Goal: Find specific page/section: Find specific page/section

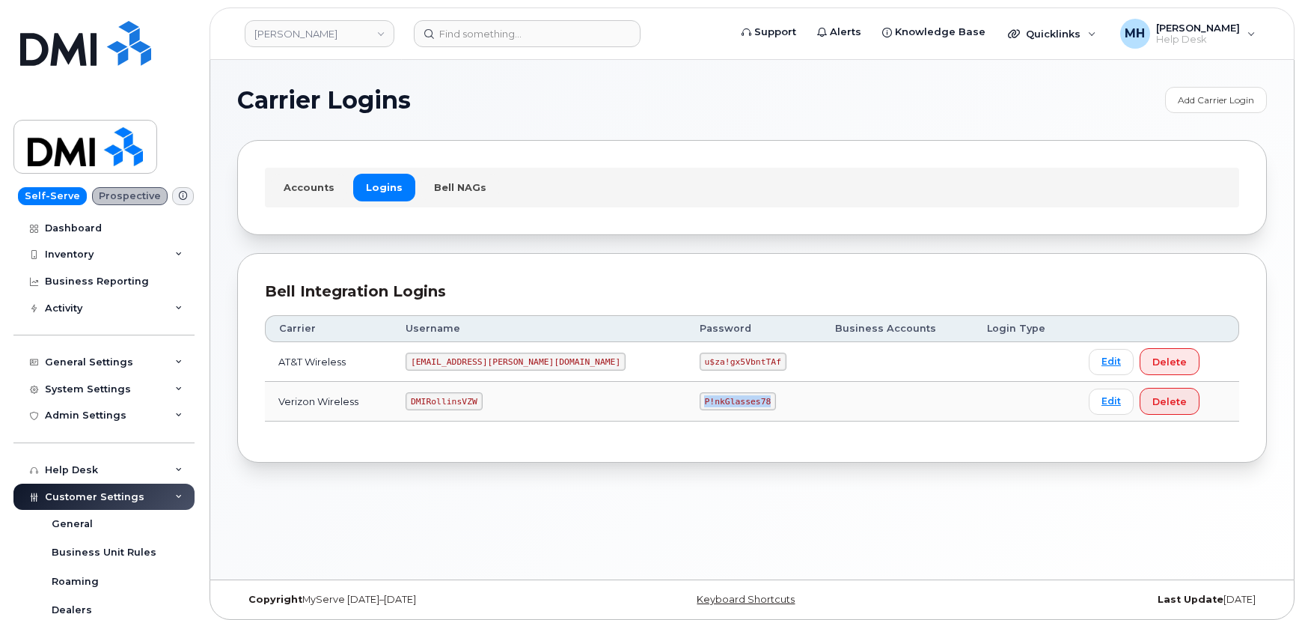
scroll to position [315, 0]
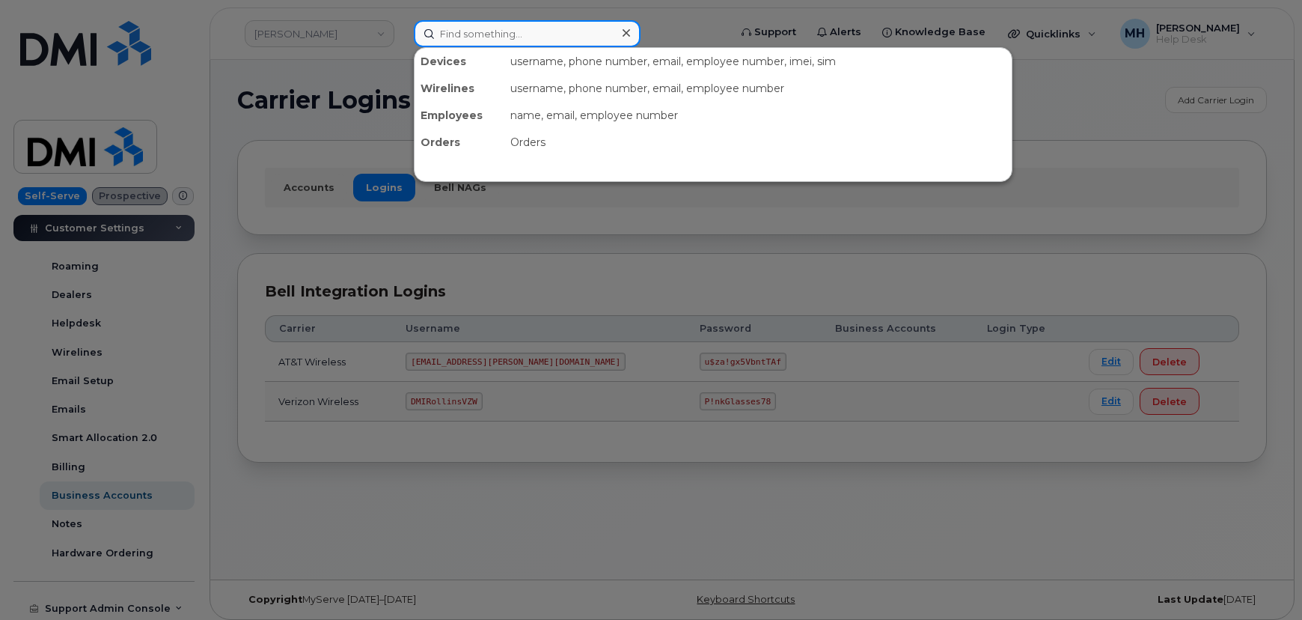
click at [516, 32] on input at bounding box center [527, 33] width 227 height 27
paste input "956-298-1637"
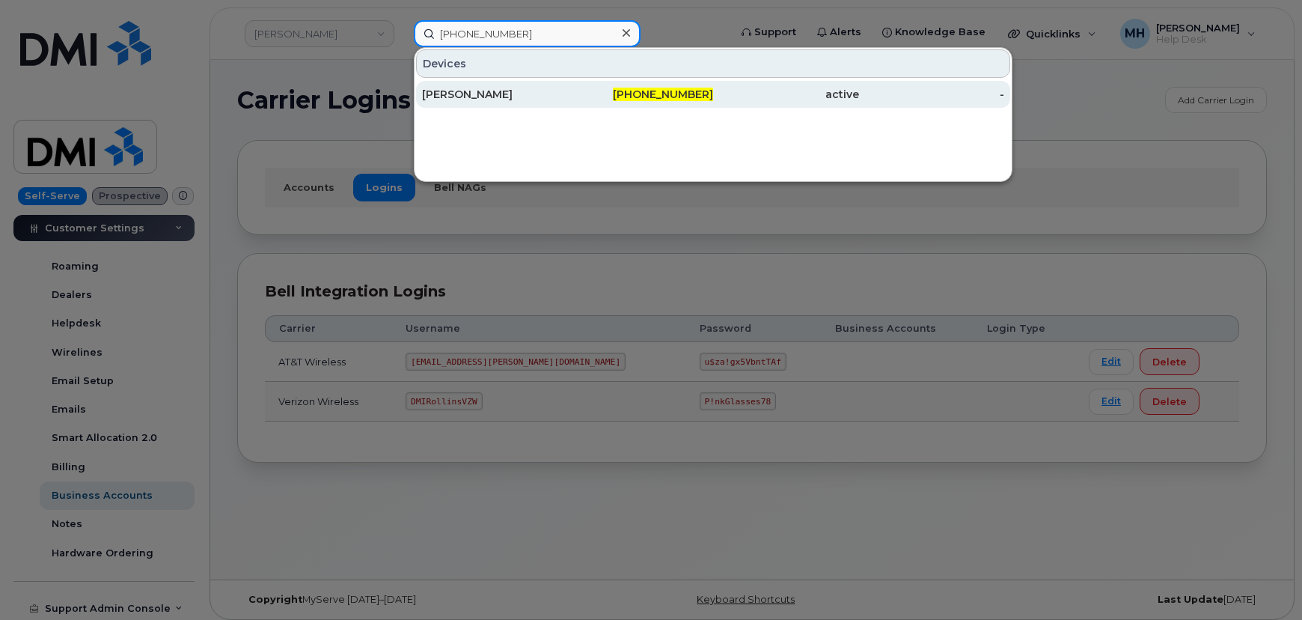
type input "956-298-1637"
click at [495, 94] on div "[PERSON_NAME]" at bounding box center [495, 94] width 146 height 15
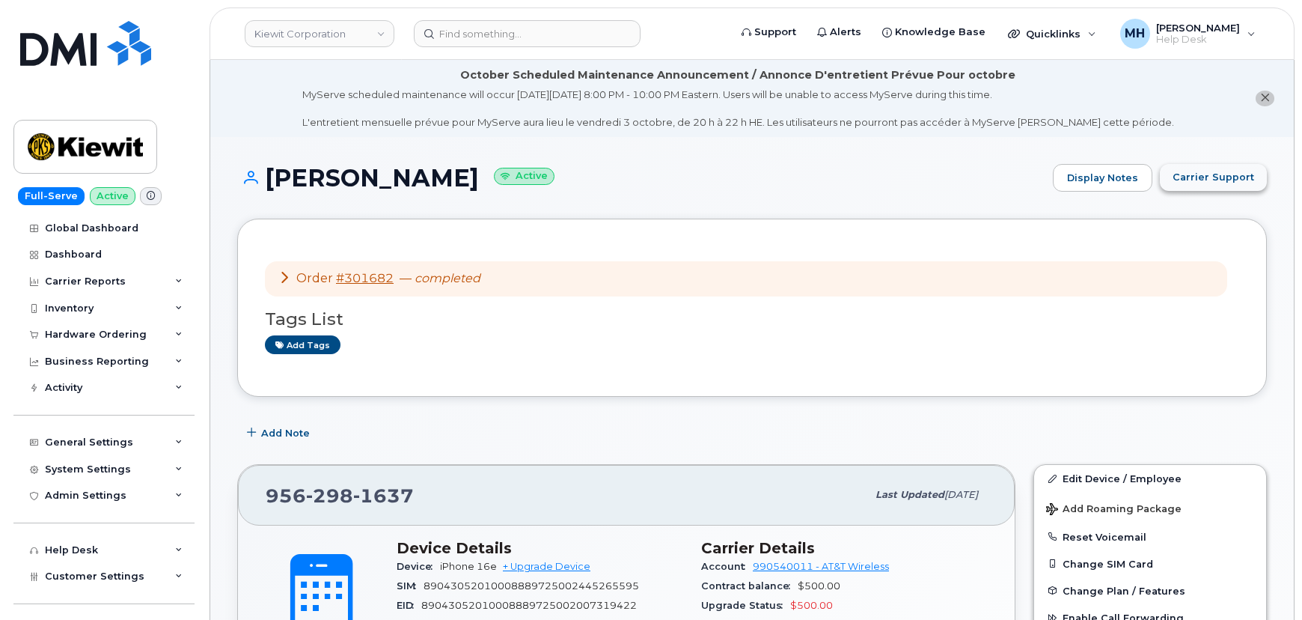
click at [1220, 171] on span "Carrier Support" at bounding box center [1213, 177] width 82 height 14
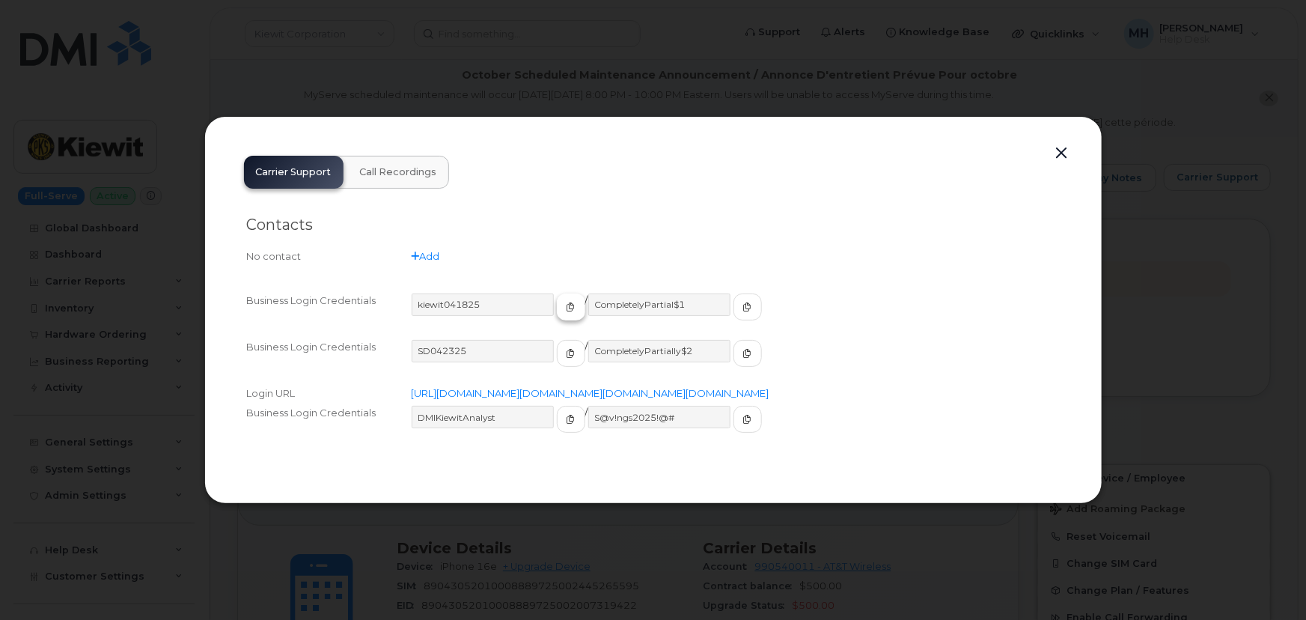
click at [566, 302] on icon "button" at bounding box center [570, 306] width 9 height 9
click at [721, 293] on div "kiewit041825 / CompletelyPartial$1" at bounding box center [736, 313] width 648 height 40
click at [733, 293] on button "button" at bounding box center [747, 306] width 28 height 27
click at [1064, 143] on button "button" at bounding box center [1062, 153] width 22 height 21
